Goal: Task Accomplishment & Management: Manage account settings

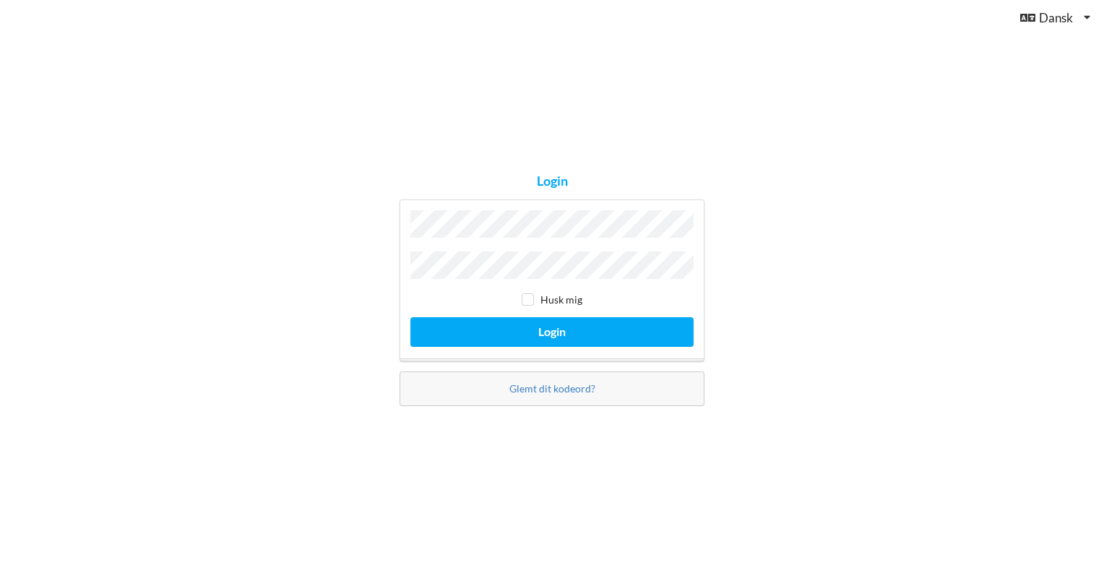
click at [411, 317] on button "Login" at bounding box center [552, 332] width 283 height 30
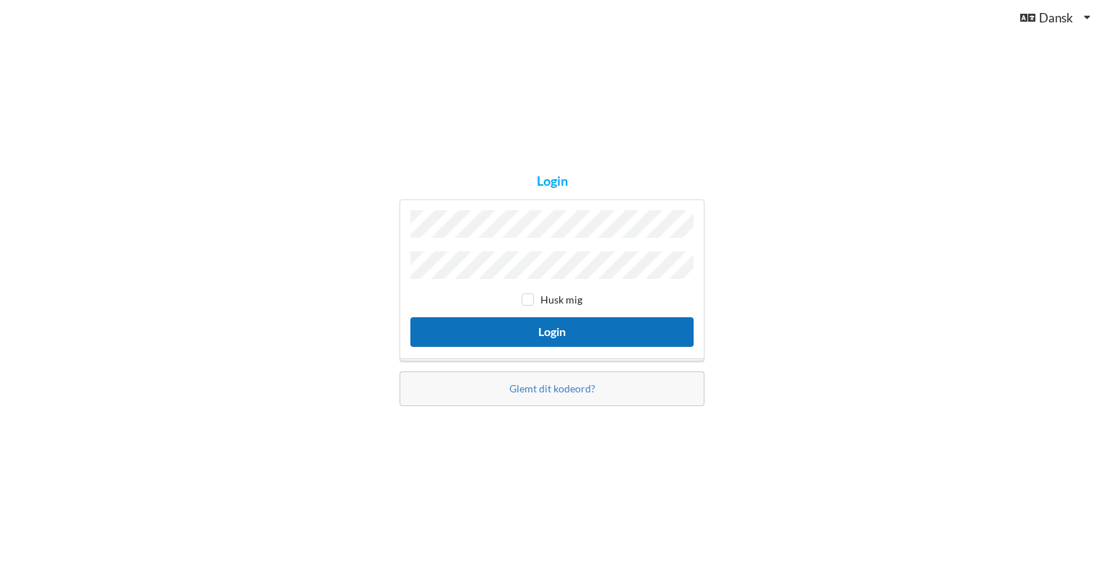
click at [543, 333] on button "Login" at bounding box center [552, 332] width 283 height 30
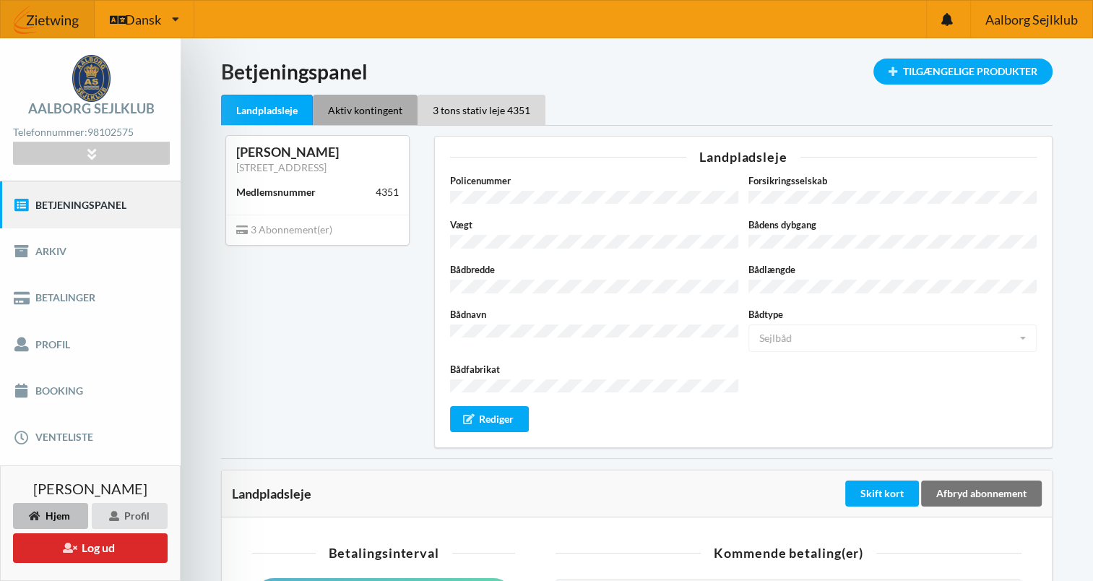
click at [352, 108] on div "Aktiv kontingent" at bounding box center [365, 110] width 105 height 30
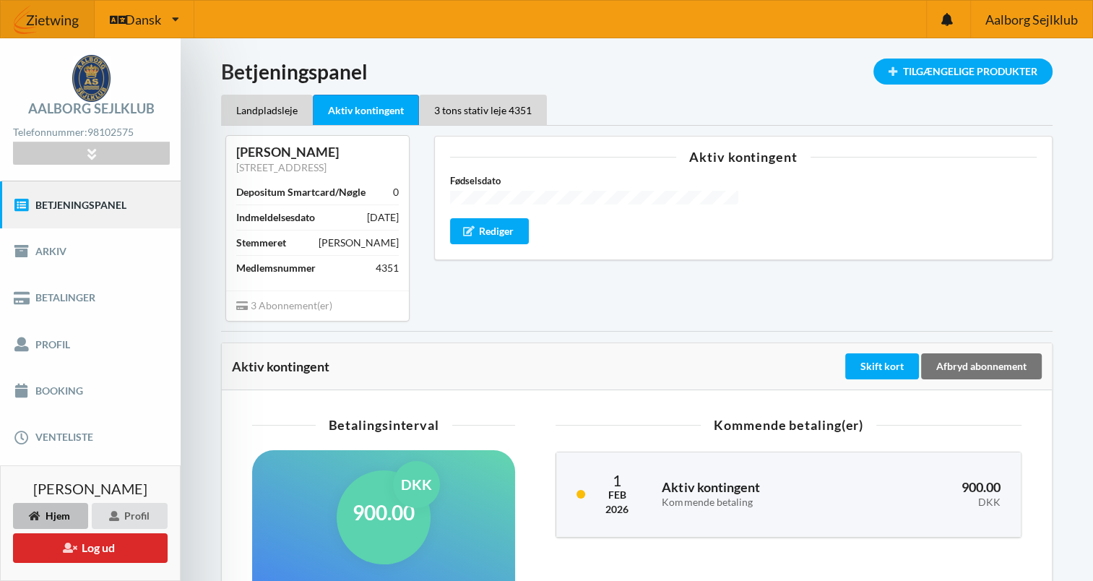
scroll to position [72, 0]
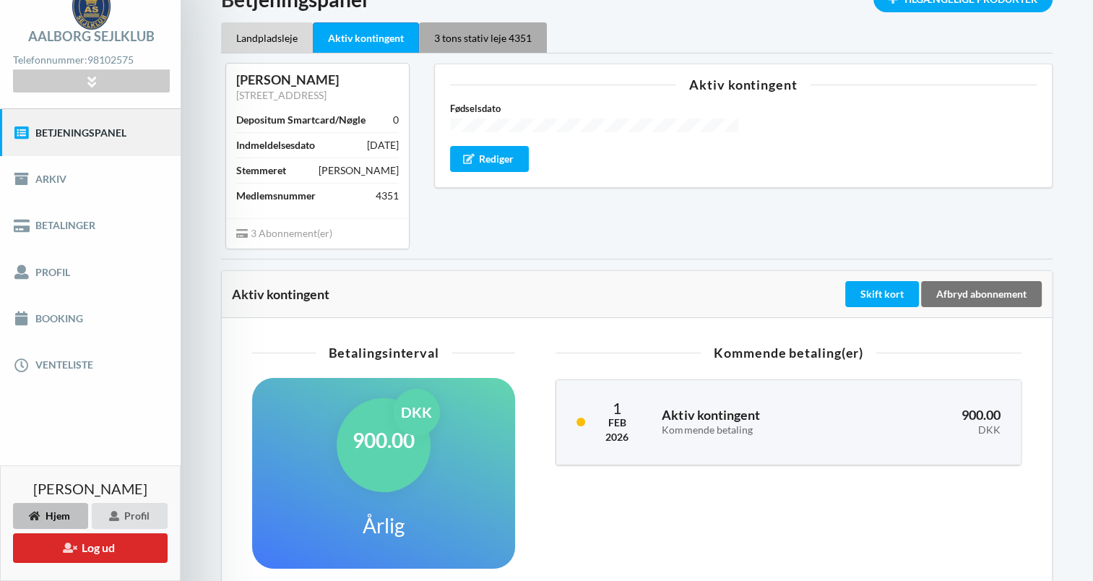
click at [494, 33] on div "3 tons stativ leje 4351" at bounding box center [483, 37] width 128 height 30
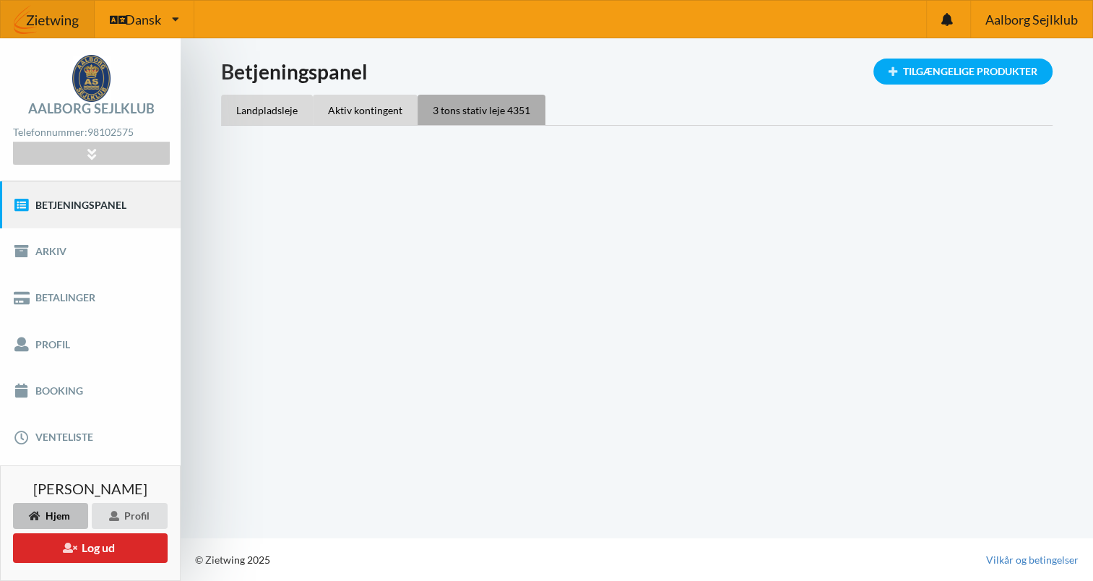
scroll to position [0, 0]
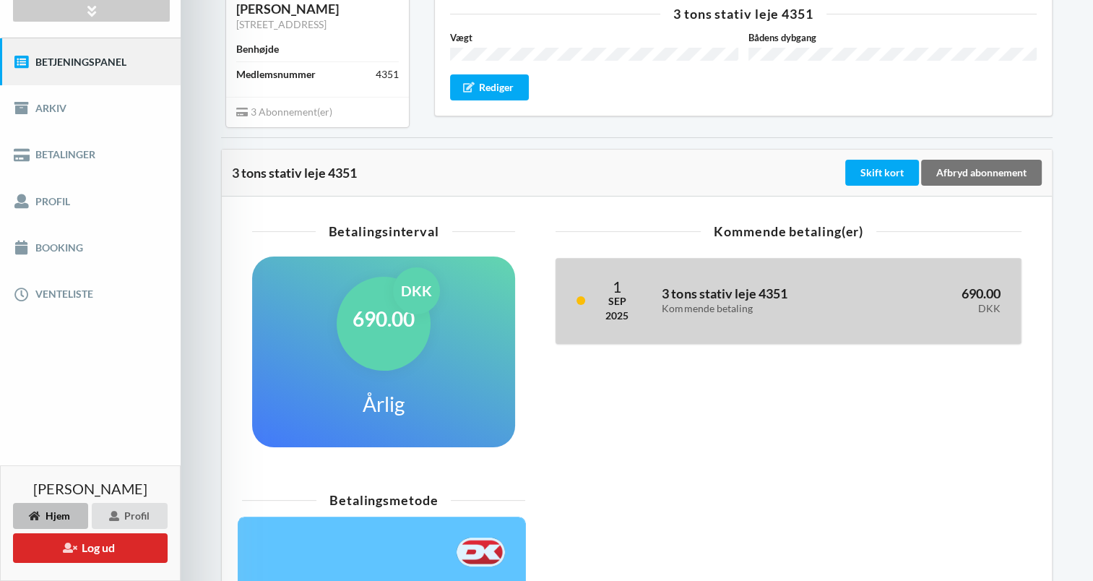
scroll to position [145, 0]
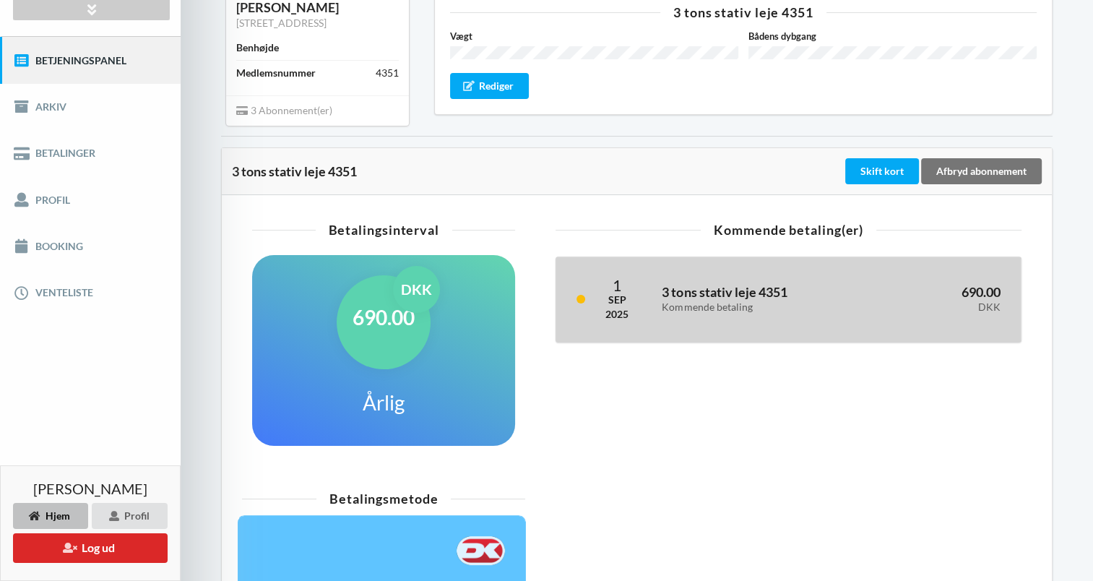
click at [683, 296] on h3 "3 tons stativ leje 4351 Kommende betaling" at bounding box center [763, 298] width 202 height 29
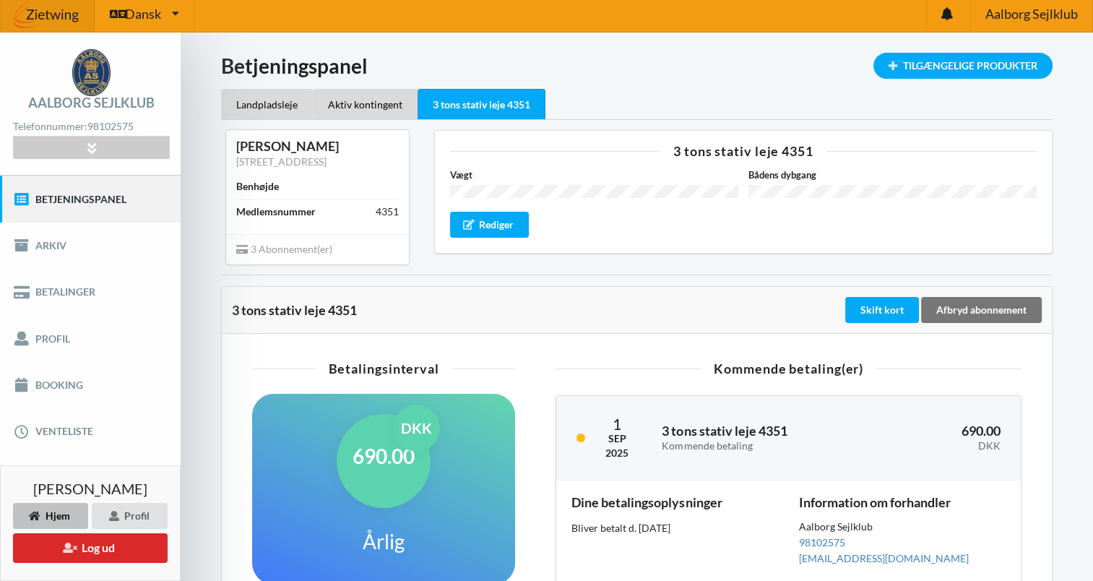
scroll to position [0, 0]
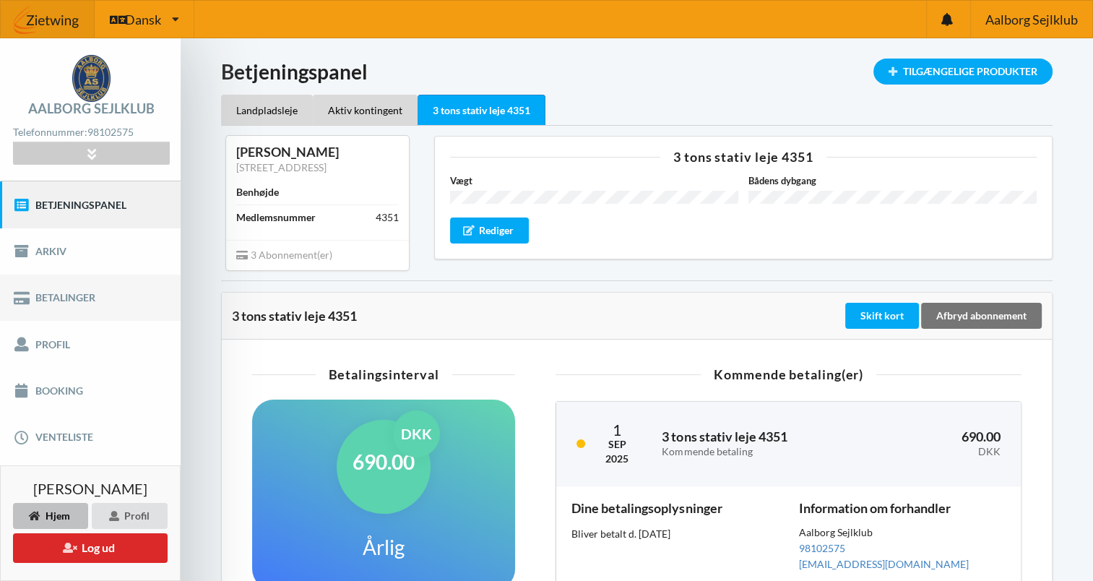
click at [56, 293] on link "Betalinger" at bounding box center [90, 298] width 181 height 46
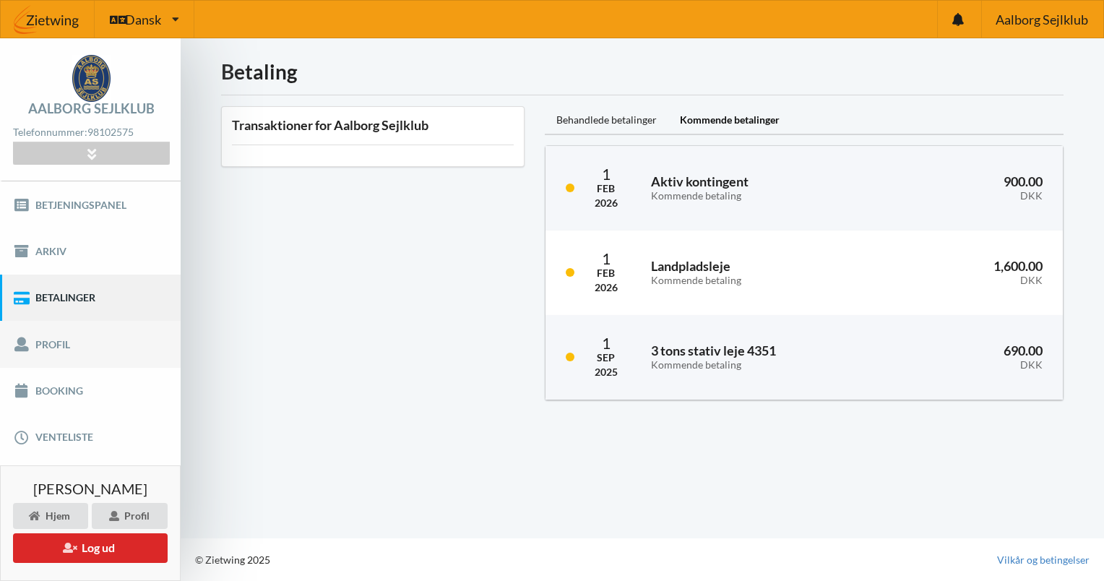
click at [61, 352] on link "Profil" at bounding box center [90, 344] width 181 height 46
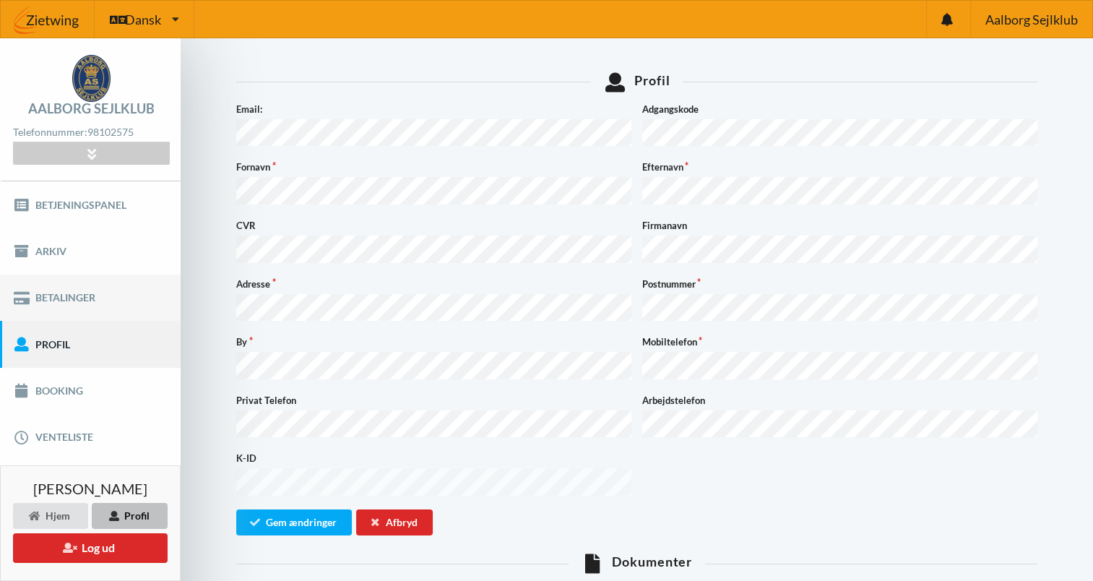
click at [61, 293] on link "Betalinger" at bounding box center [90, 298] width 181 height 46
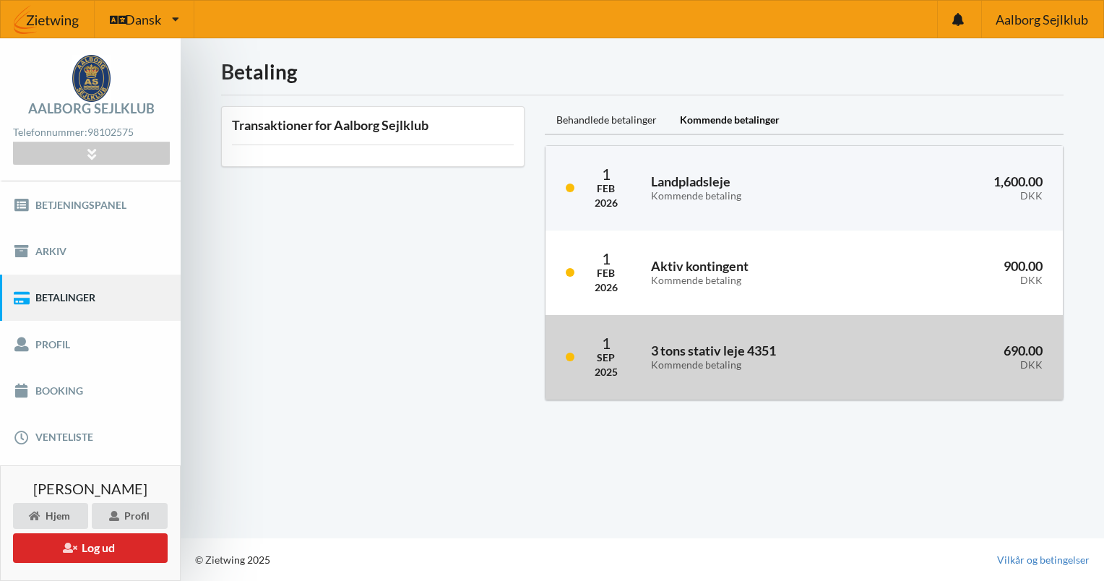
click at [711, 361] on div "Kommende betaling" at bounding box center [765, 365] width 229 height 12
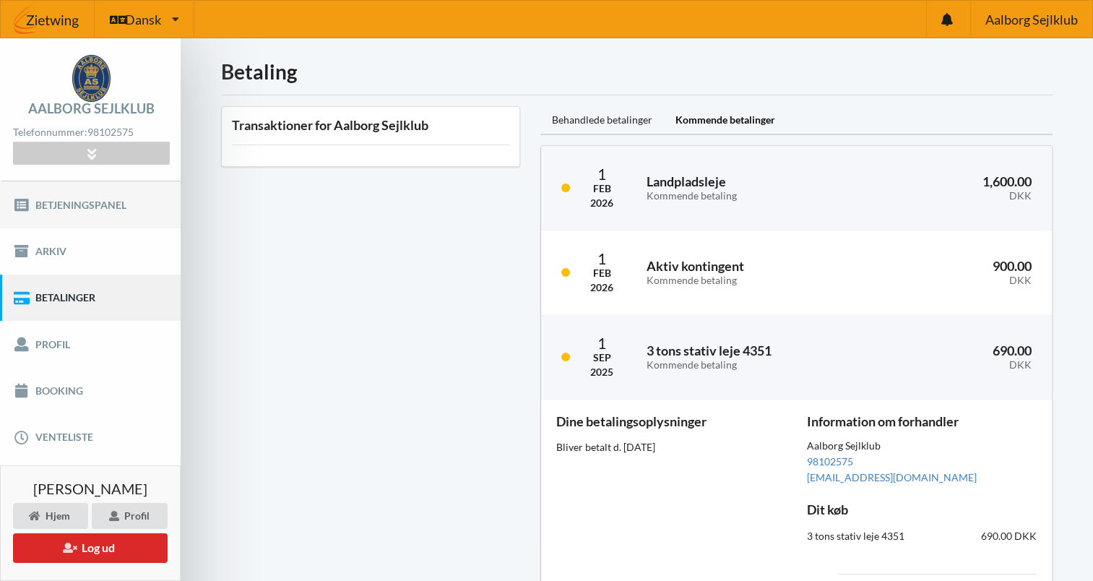
click at [70, 208] on link "Betjeningspanel" at bounding box center [90, 204] width 181 height 46
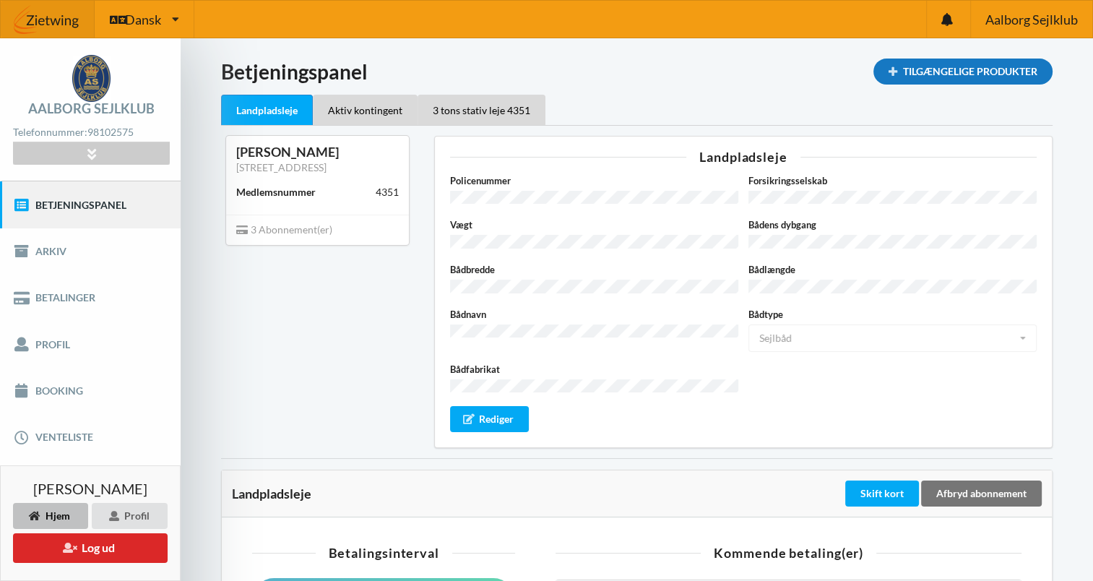
click at [975, 77] on div "Tilgængelige Produkter" at bounding box center [963, 72] width 179 height 26
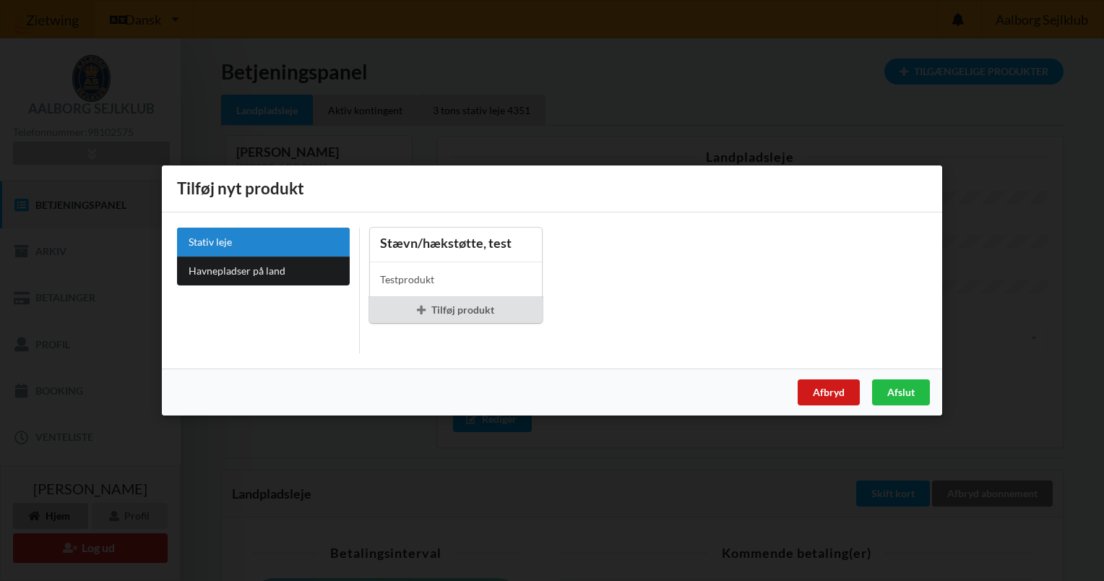
click at [822, 387] on div "Afbryd" at bounding box center [829, 392] width 62 height 26
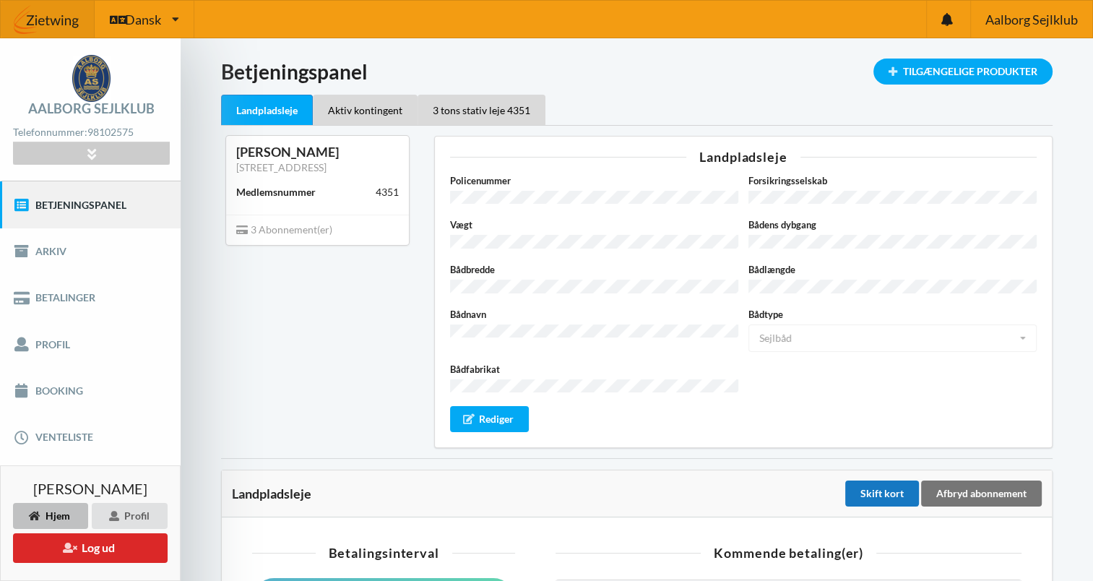
click at [873, 481] on div "Skift kort" at bounding box center [883, 494] width 74 height 26
